Goal: Find specific page/section

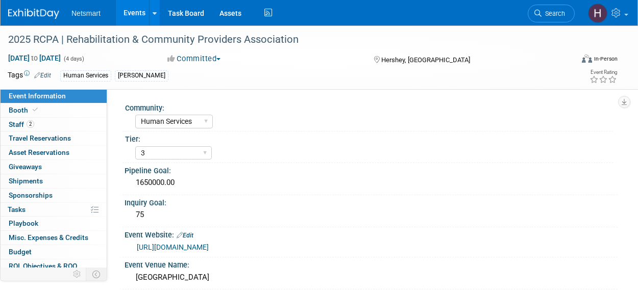
select select "Human Services"
select select "3"
select select "Yes"
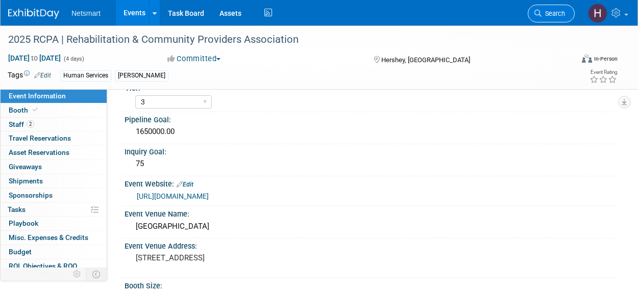
click at [546, 15] on span "Search" at bounding box center [552, 14] width 23 height 8
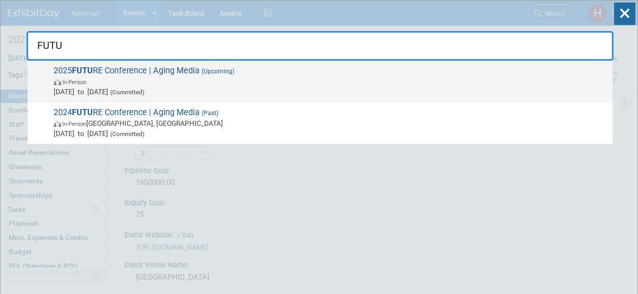
type input "FUTU"
click at [246, 81] on span "In-Person" at bounding box center [330, 82] width 553 height 10
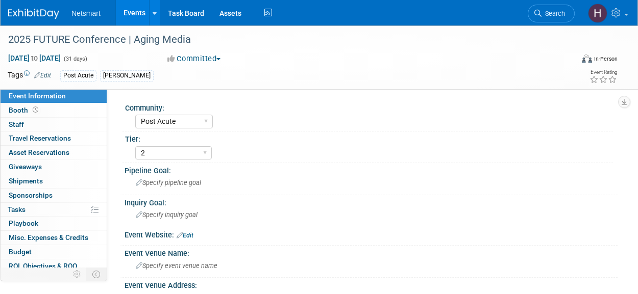
select select "Post Acute"
select select "2"
drag, startPoint x: 642, startPoint y: 121, endPoint x: 646, endPoint y: 62, distance: 59.3
click at [637, 62] on html "Netsmart Events Add Event Bulk Upload Events Shareable Event Boards Recently Vi…" at bounding box center [319, 147] width 638 height 294
